Goal: Check status: Check status

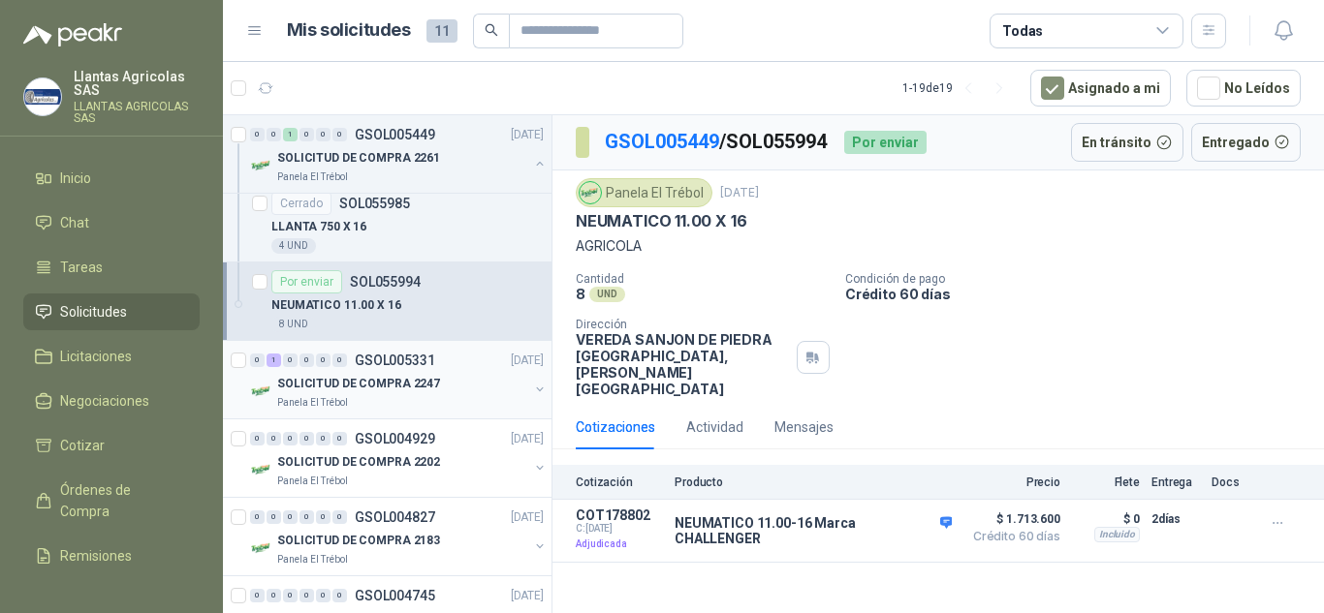
scroll to position [194, 0]
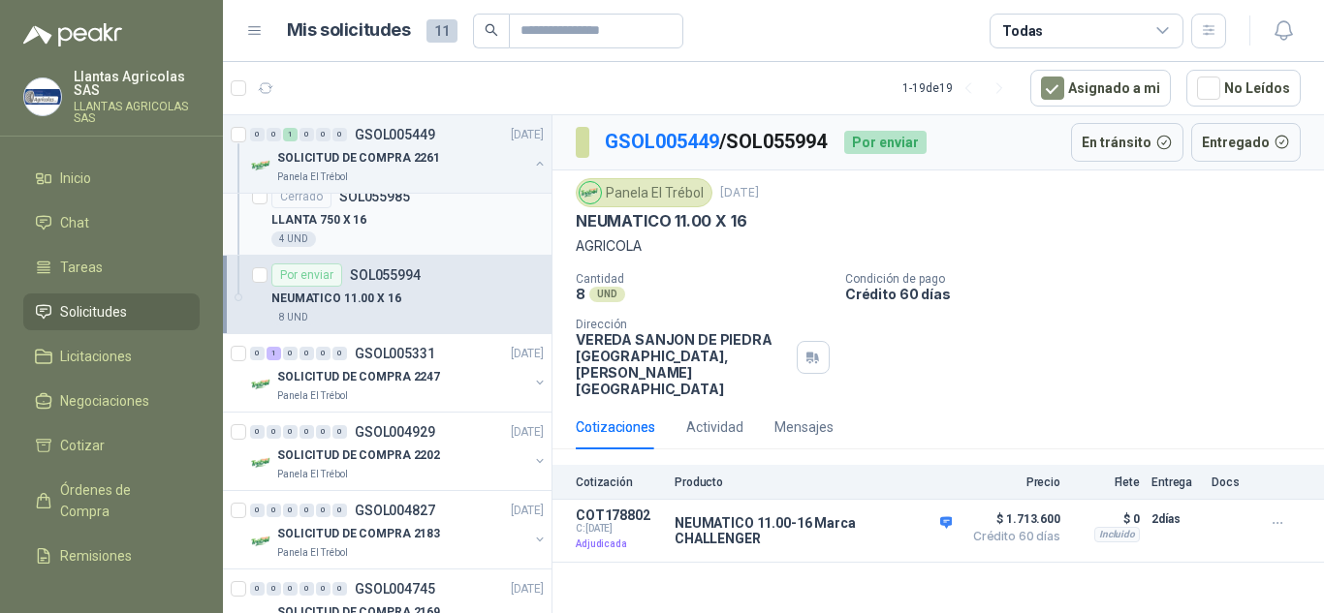
click at [424, 226] on div "LLANTA 750 X 16" at bounding box center [407, 219] width 272 height 23
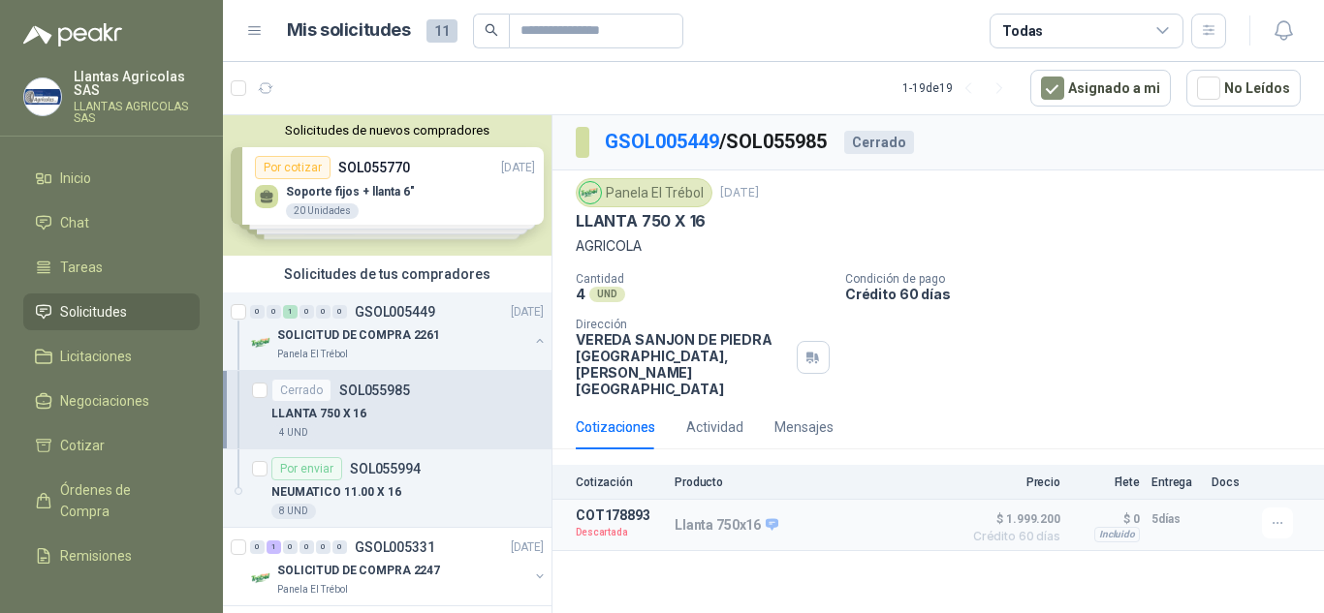
click at [684, 476] on p "Producto" at bounding box center [813, 483] width 277 height 14
click at [604, 508] on p "COT178893" at bounding box center [619, 516] width 87 height 16
click at [923, 513] on button "Detalles" at bounding box center [906, 526] width 91 height 26
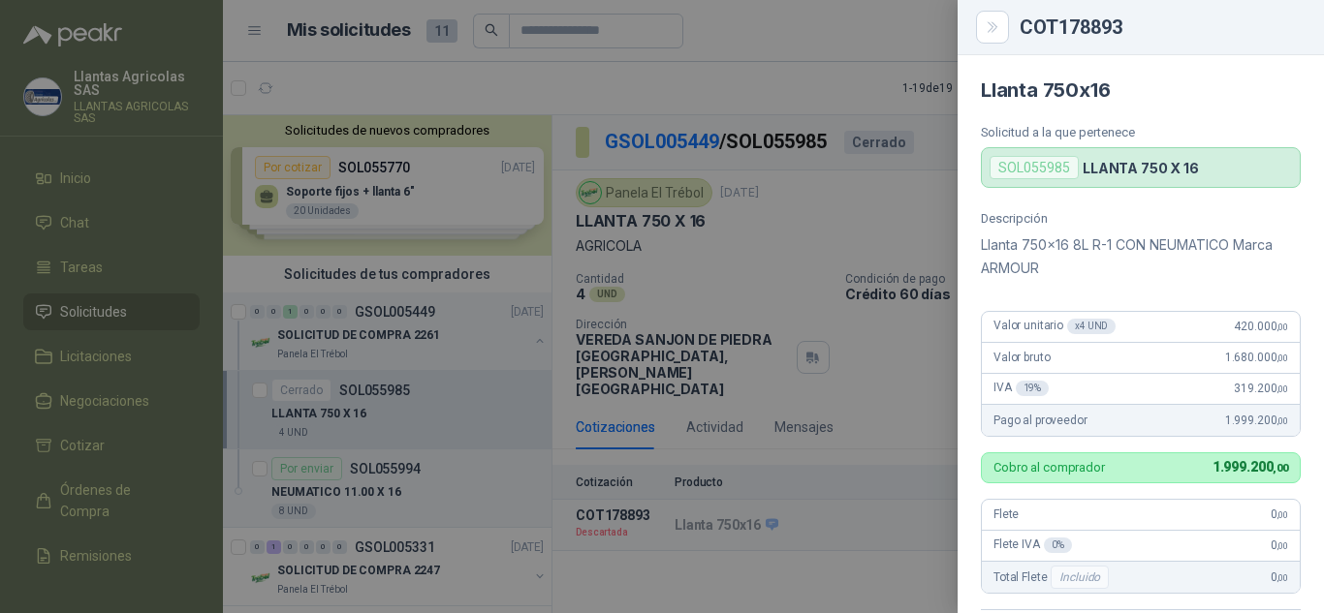
scroll to position [97, 0]
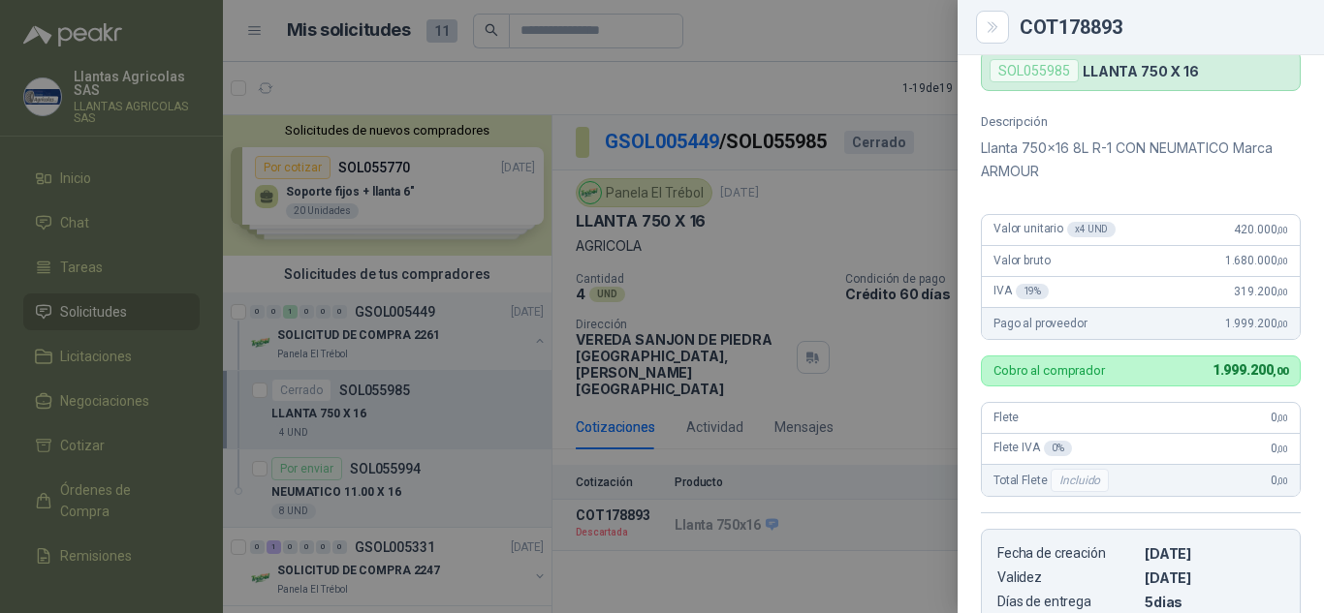
click at [872, 316] on div at bounding box center [662, 306] width 1324 height 613
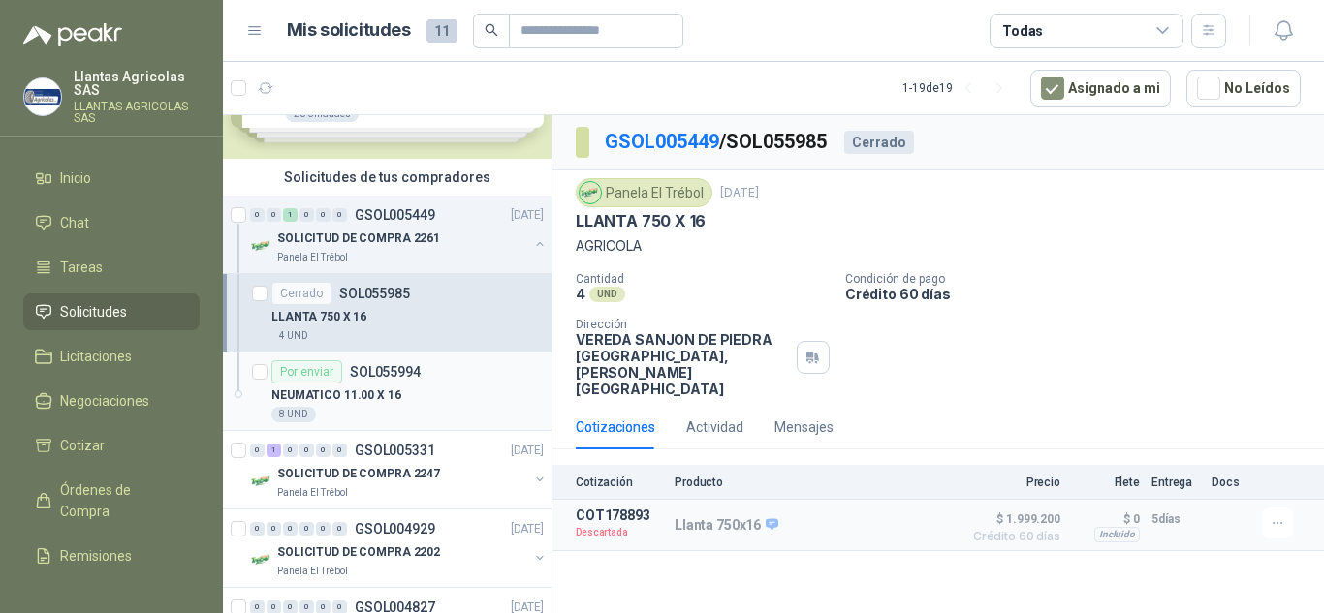
click at [446, 386] on div "NEUMATICO 11.00 X 16" at bounding box center [407, 395] width 272 height 23
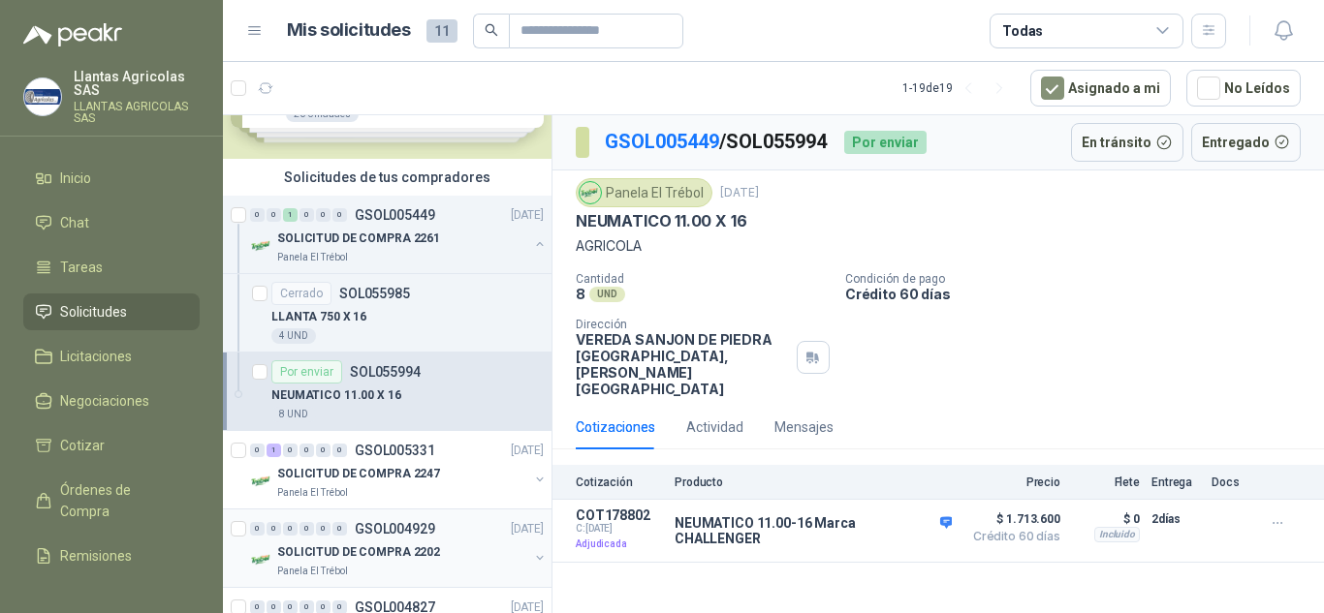
scroll to position [291, 0]
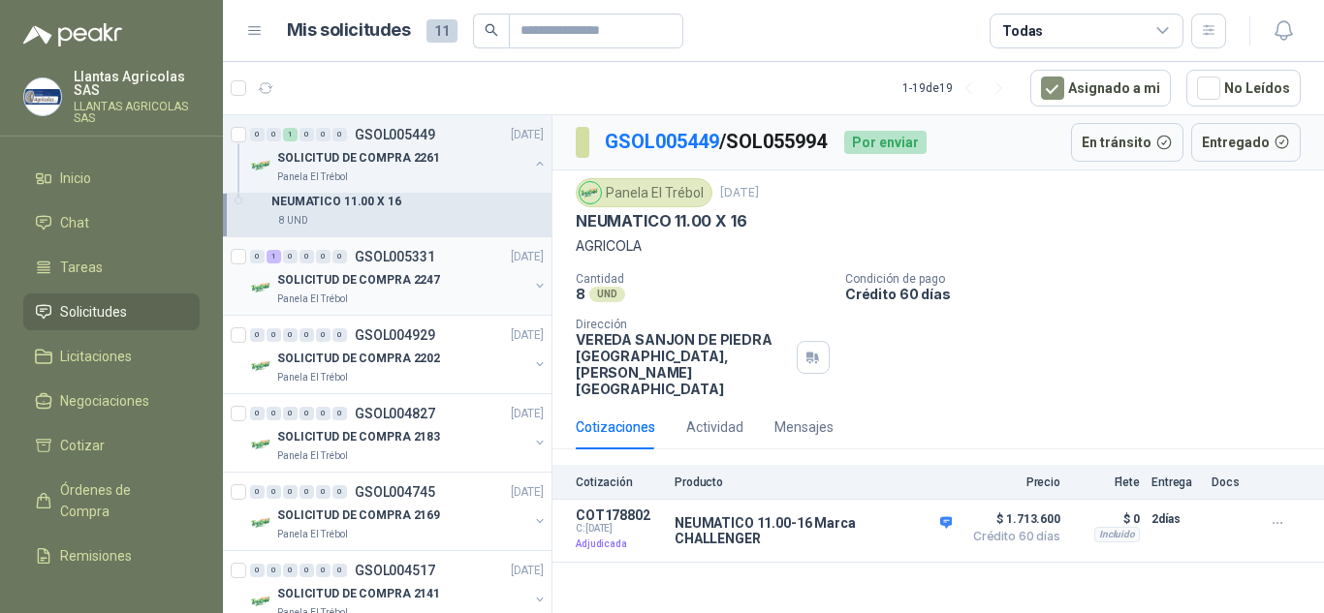
click at [410, 267] on div "0 1 0 0 0 0 GSOL005331 [DATE]" at bounding box center [399, 256] width 298 height 23
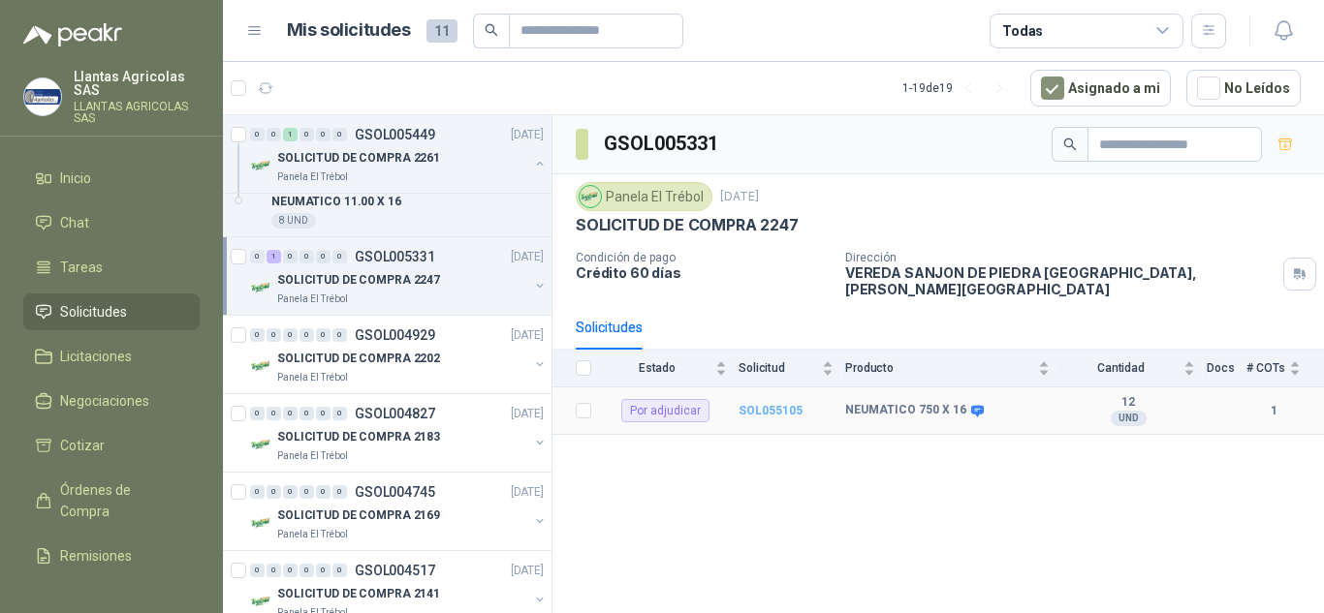
click at [767, 404] on b "SOL055105" at bounding box center [770, 411] width 64 height 14
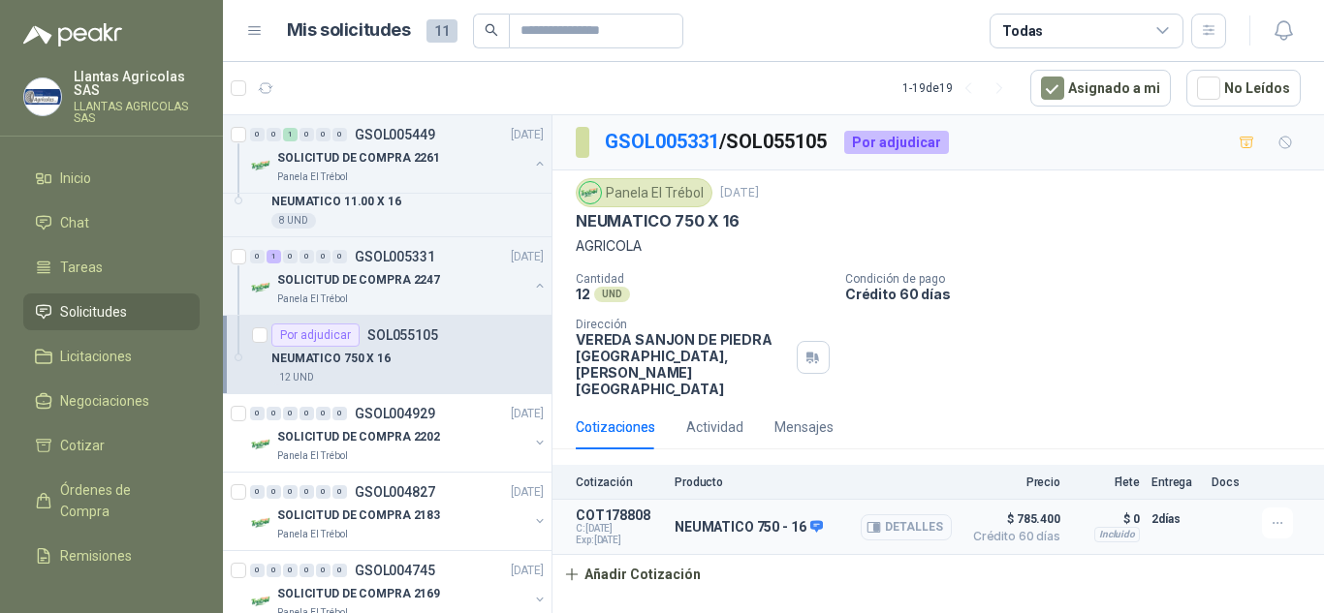
click at [912, 515] on button "Detalles" at bounding box center [906, 528] width 91 height 26
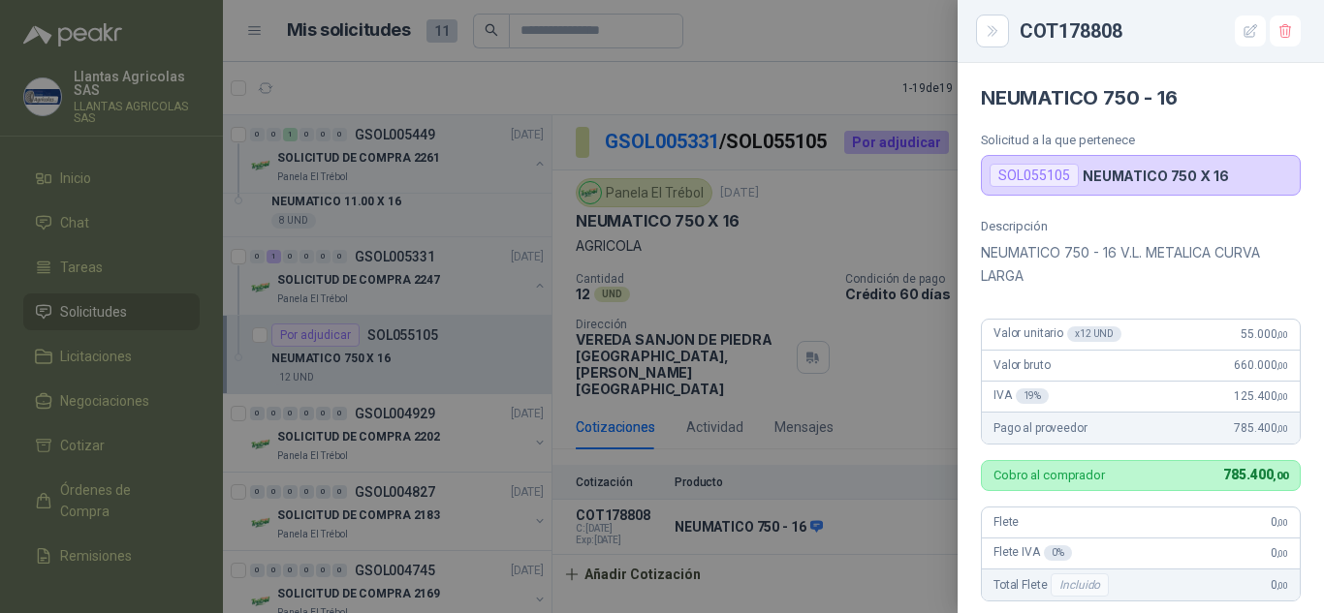
click at [851, 386] on div at bounding box center [662, 306] width 1324 height 613
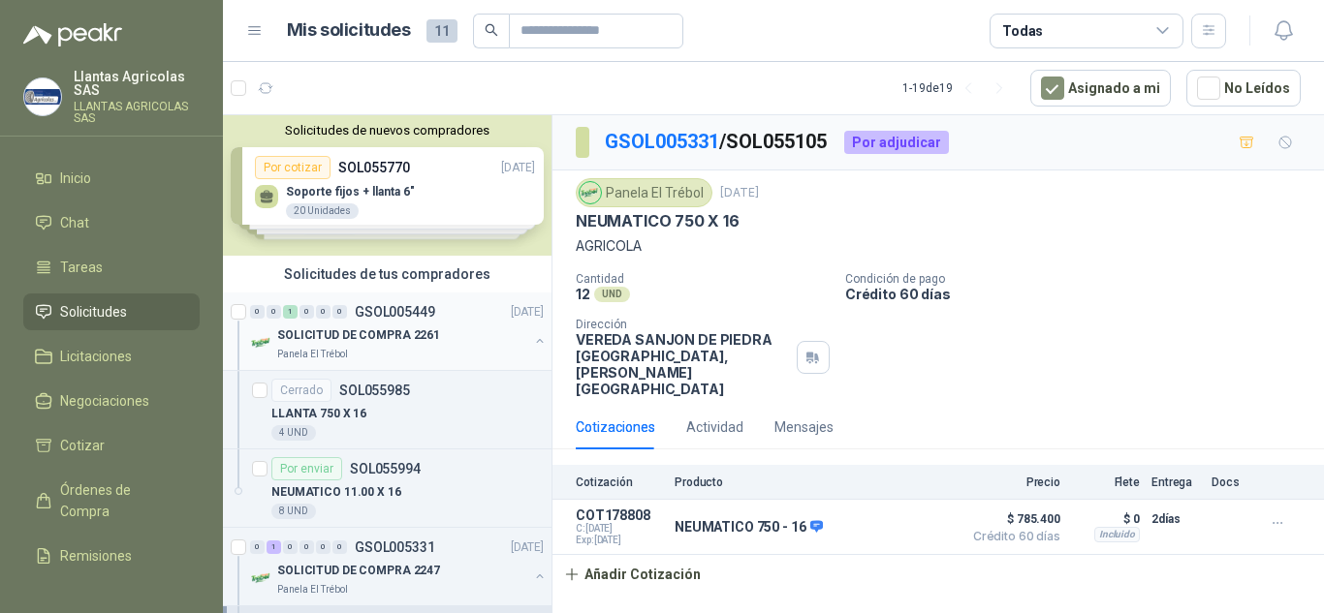
click at [423, 343] on p "SOLICITUD DE COMPRA 2261" at bounding box center [358, 336] width 163 height 18
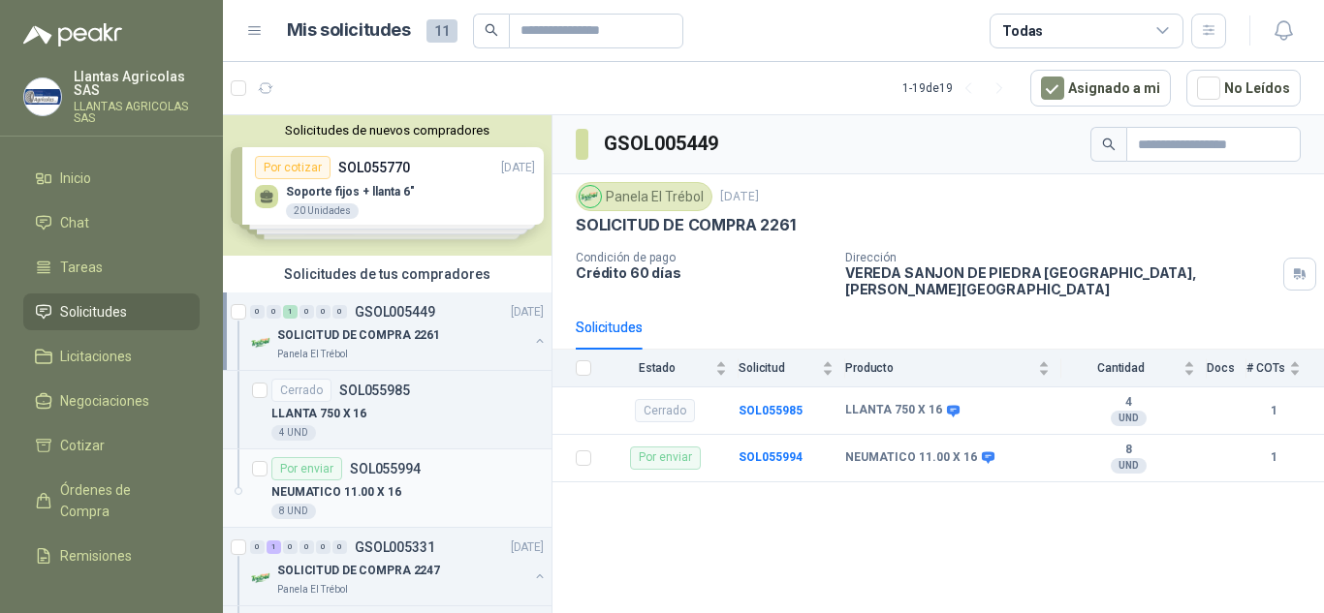
click at [414, 495] on div "NEUMATICO 11.00 X 16" at bounding box center [407, 492] width 272 height 23
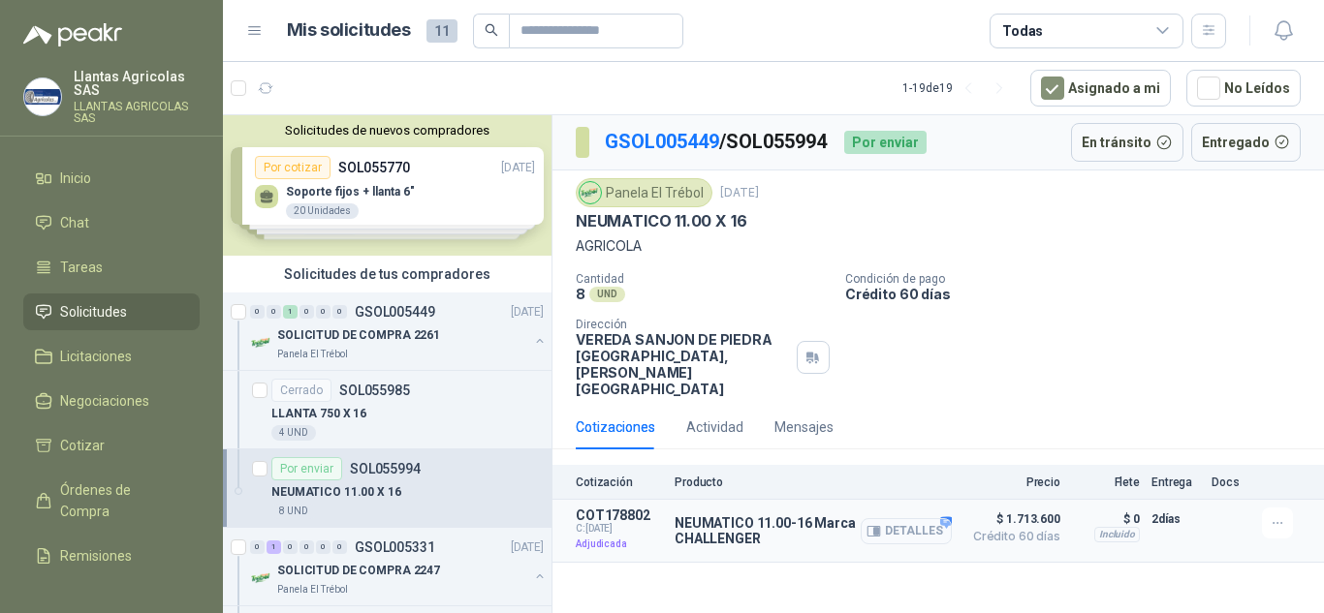
click at [903, 518] on button "Detalles" at bounding box center [906, 531] width 91 height 26
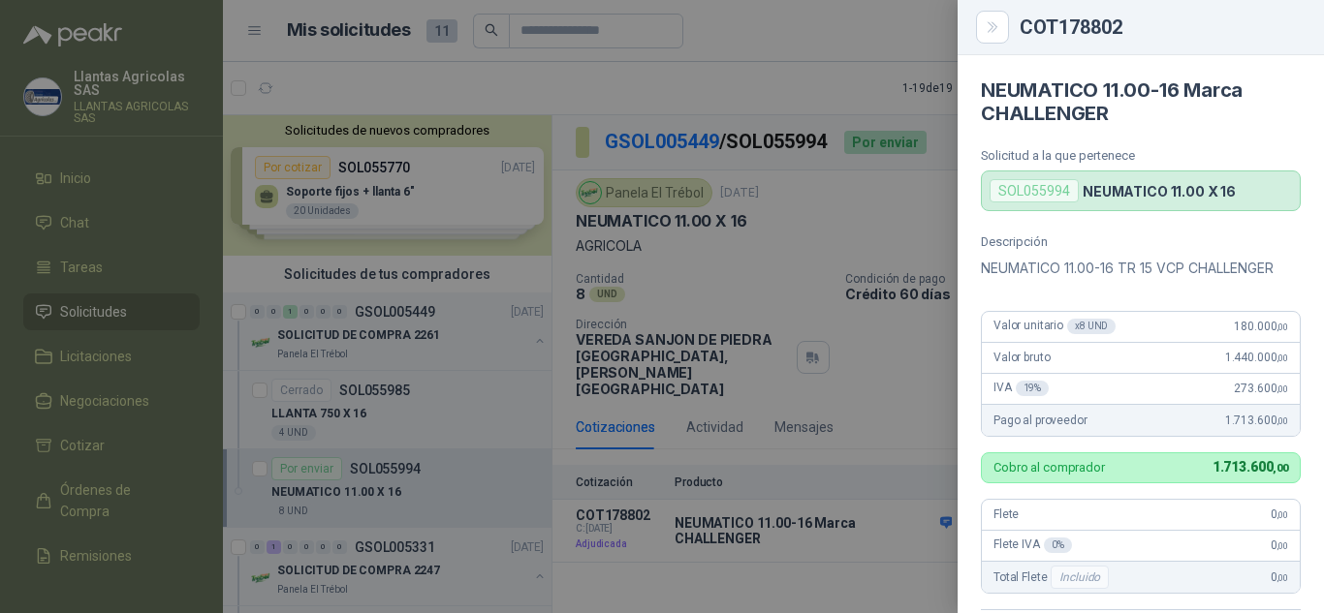
click at [877, 516] on div at bounding box center [662, 306] width 1324 height 613
